Goal: Find contact information: Find contact information

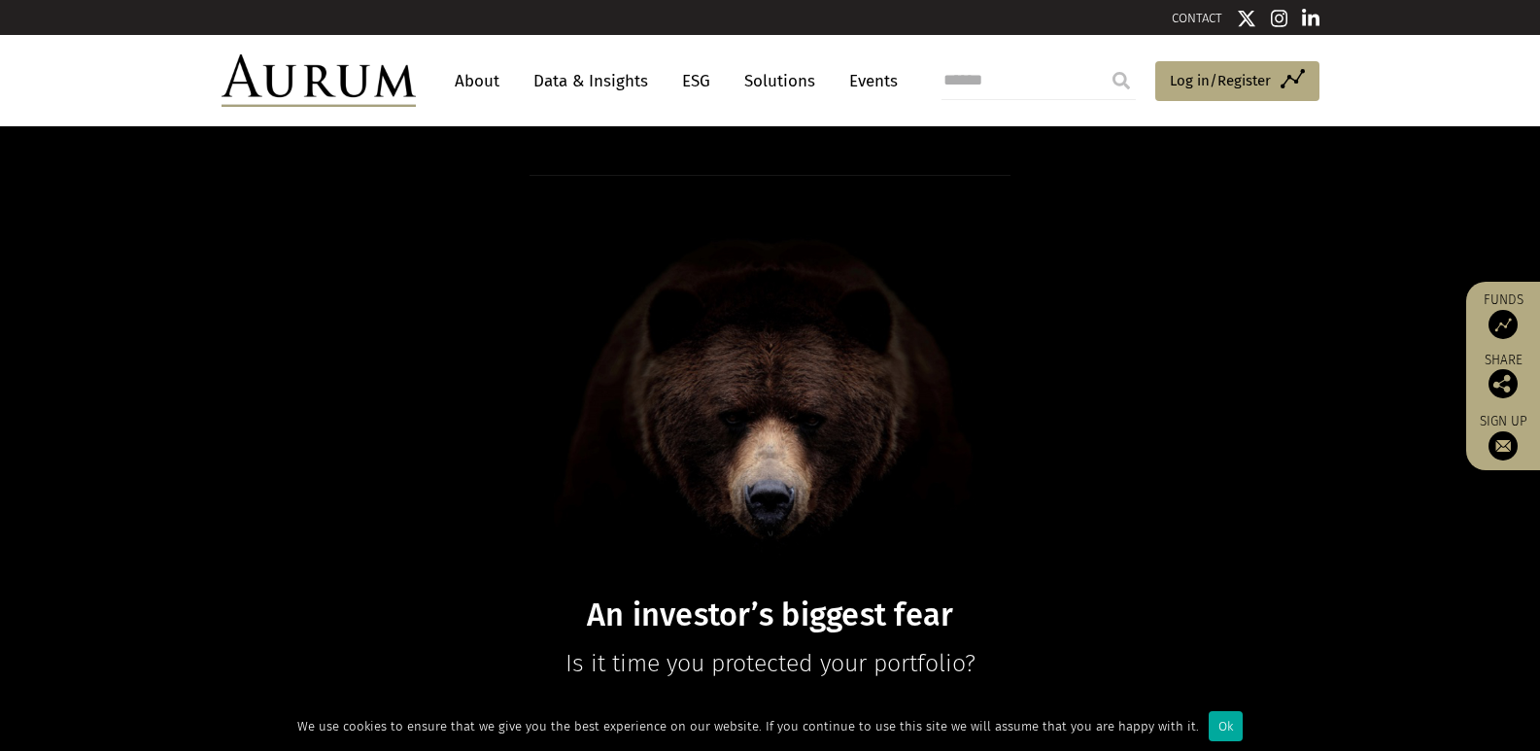
click at [479, 86] on link "About" at bounding box center [477, 81] width 64 height 36
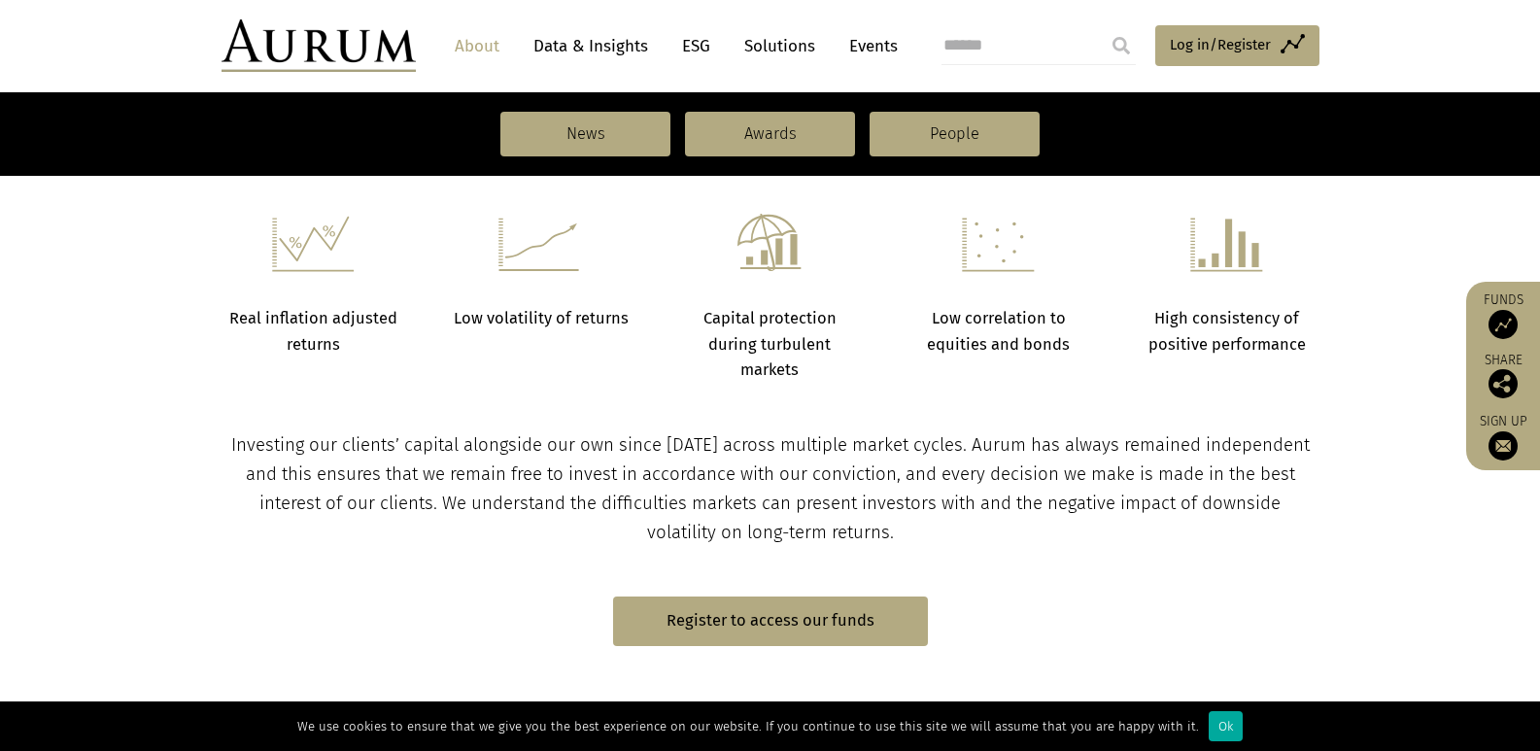
scroll to position [839, 0]
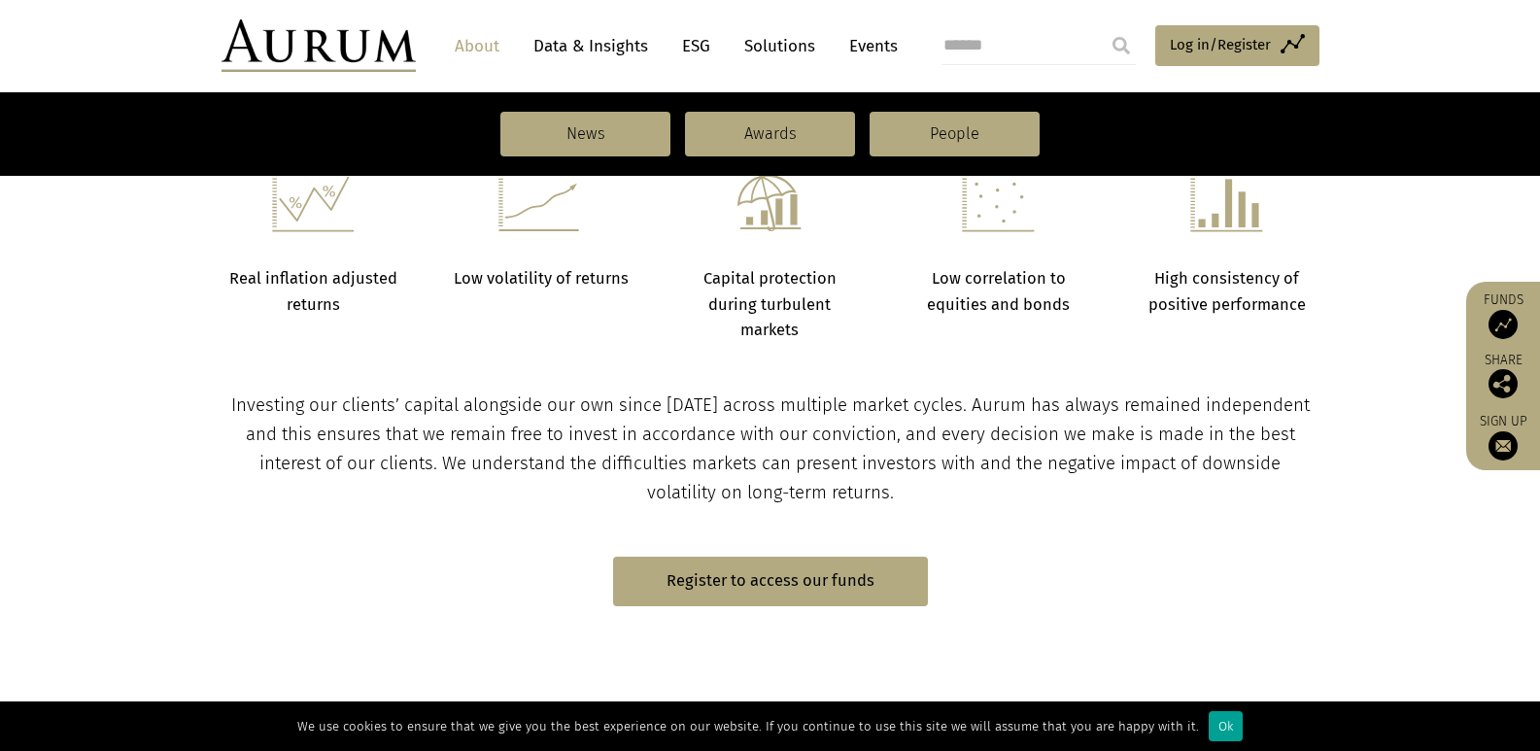
click at [1209, 728] on div "Ok" at bounding box center [1226, 726] width 34 height 30
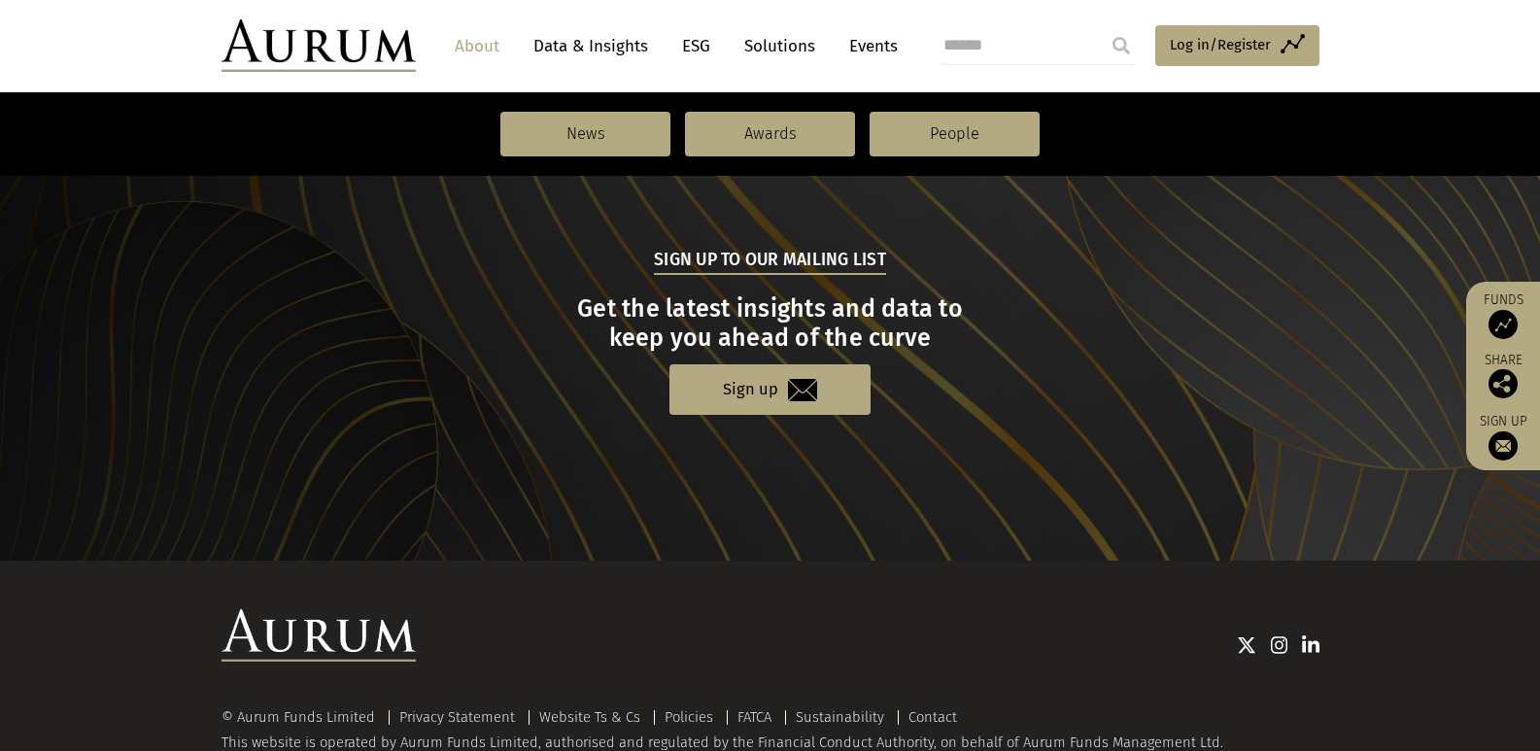
scroll to position [2149, 0]
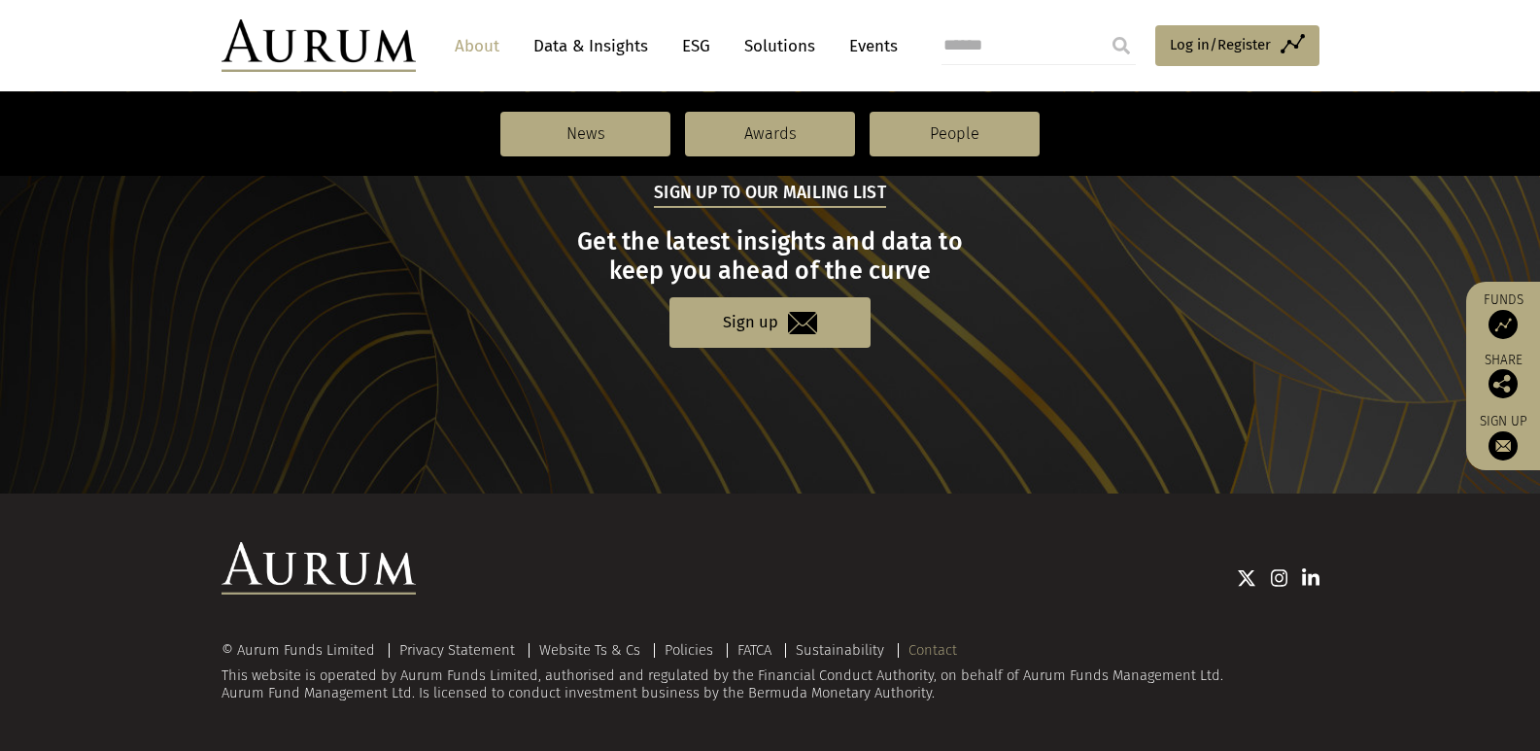
click at [923, 655] on link "Contact" at bounding box center [933, 649] width 49 height 17
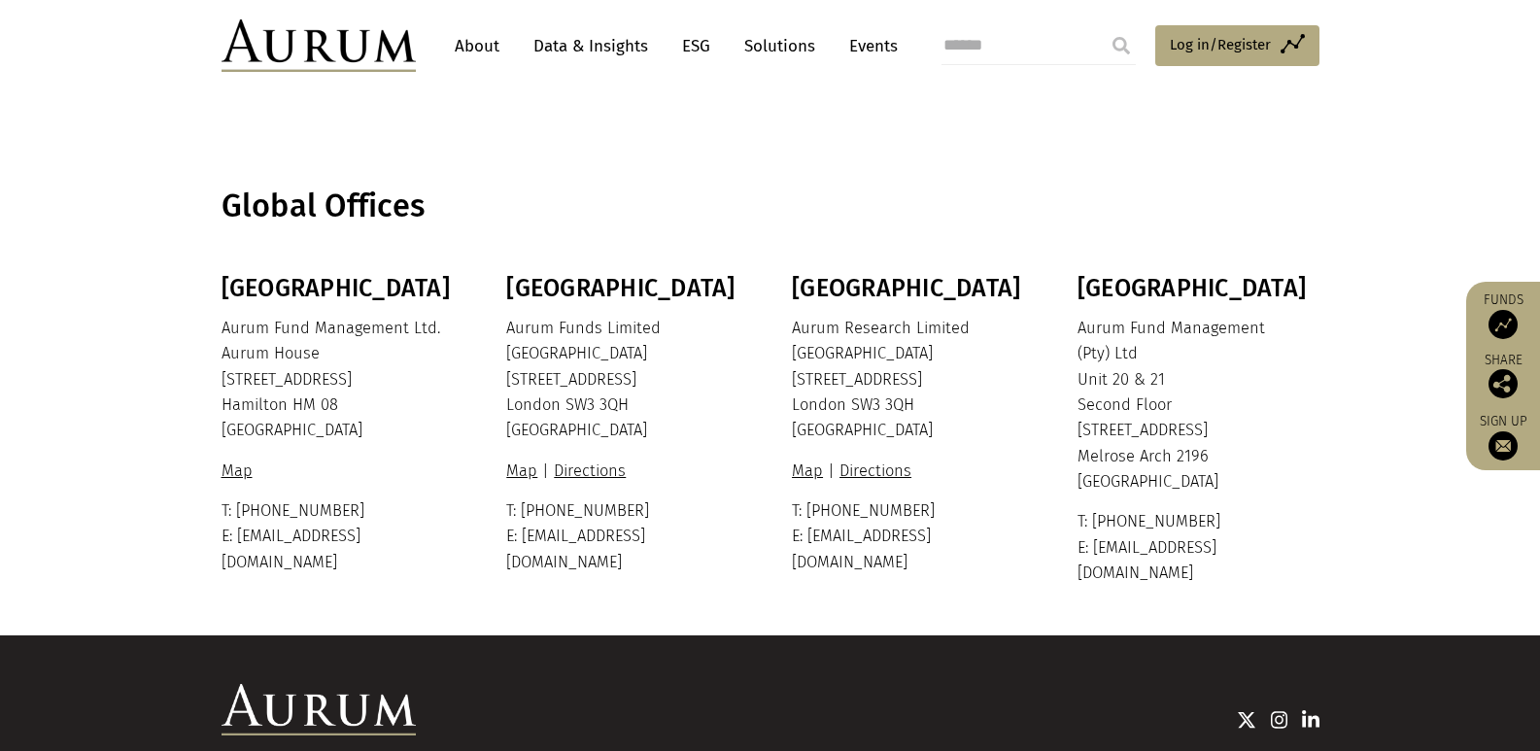
scroll to position [289, 0]
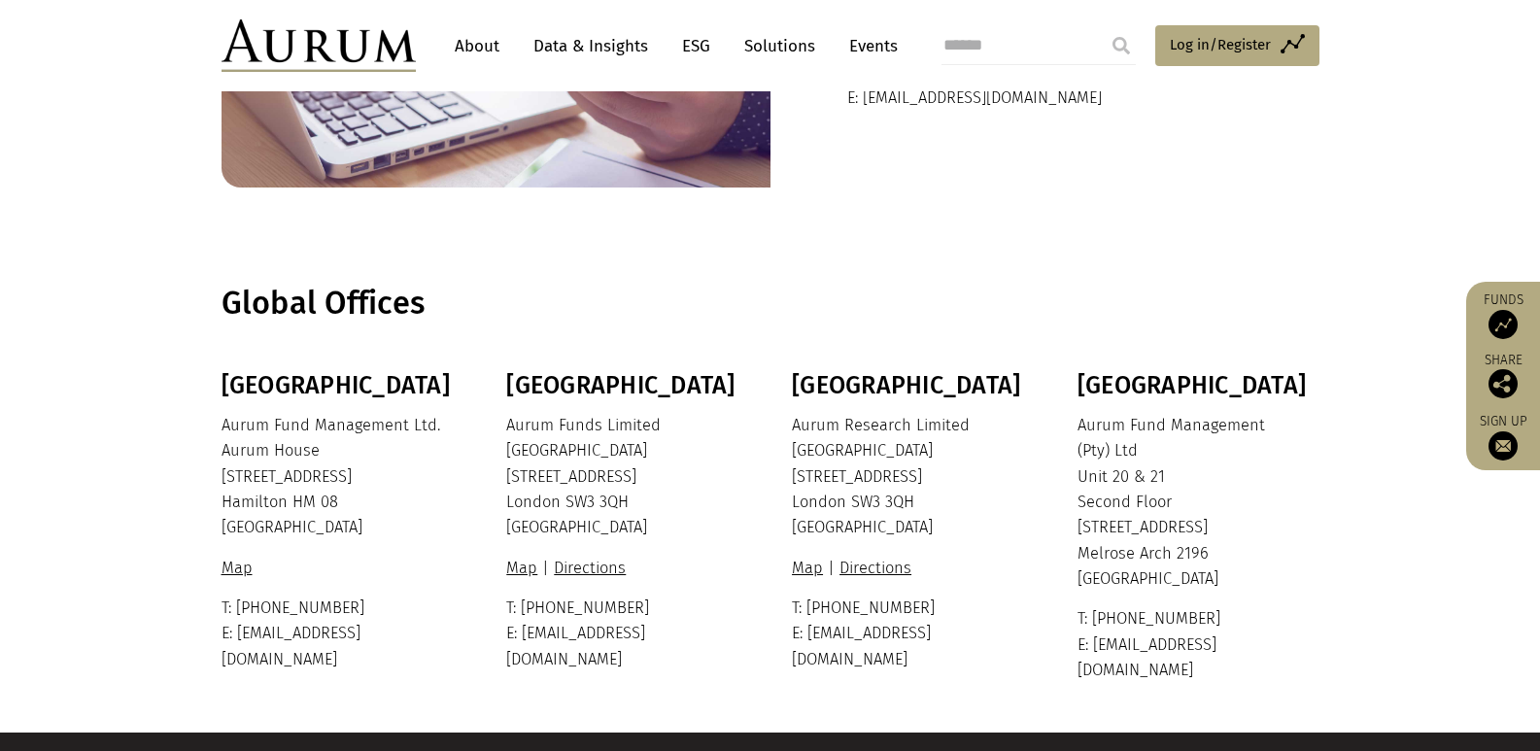
click at [10, 558] on section "Bermuda Aurum Fund Management Ltd. Aurum House 35 Richmond Road Hamilton HM 08 …" at bounding box center [770, 551] width 1540 height 361
